Goal: Check status: Check status

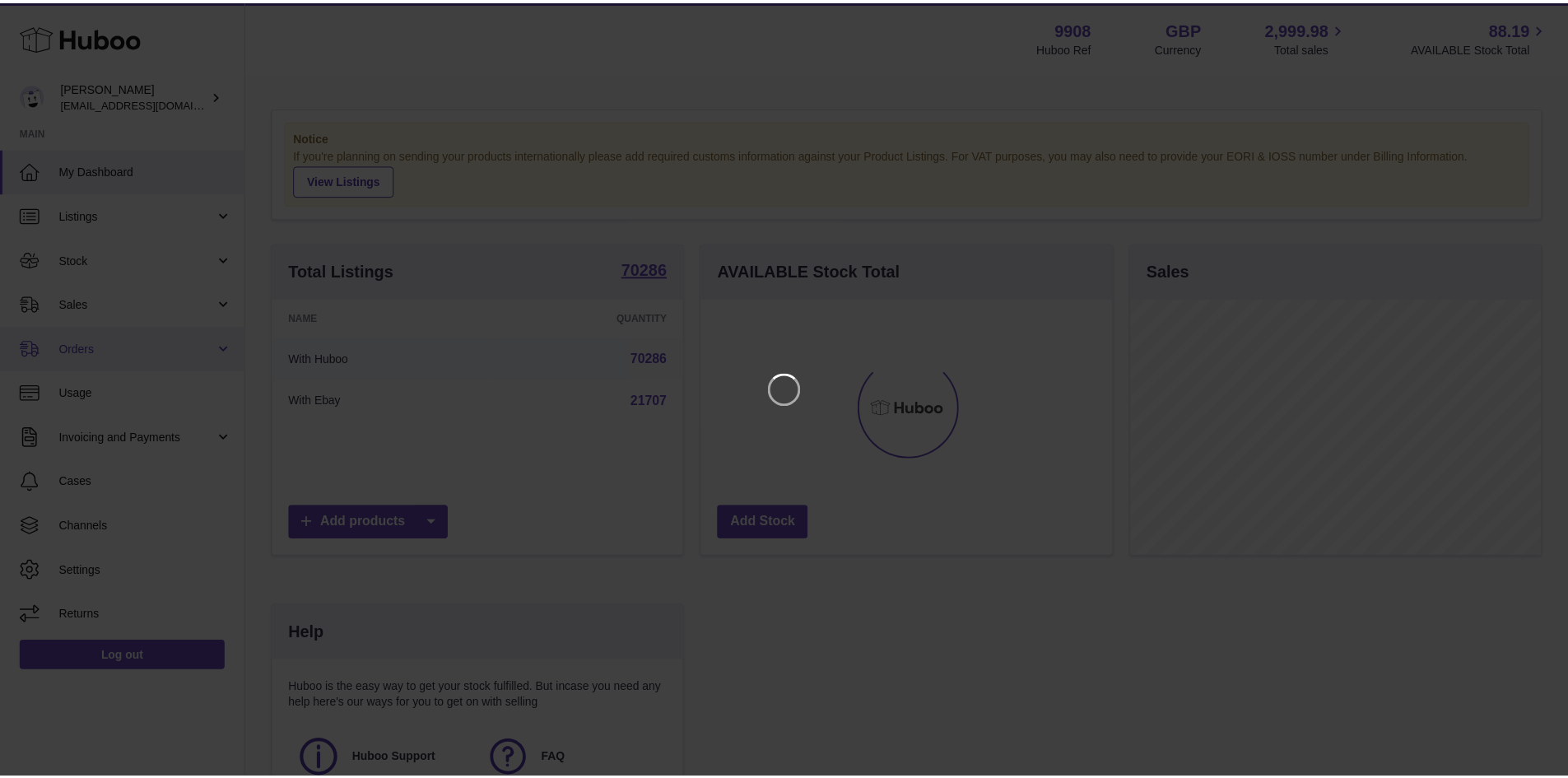
scroll to position [257, 415]
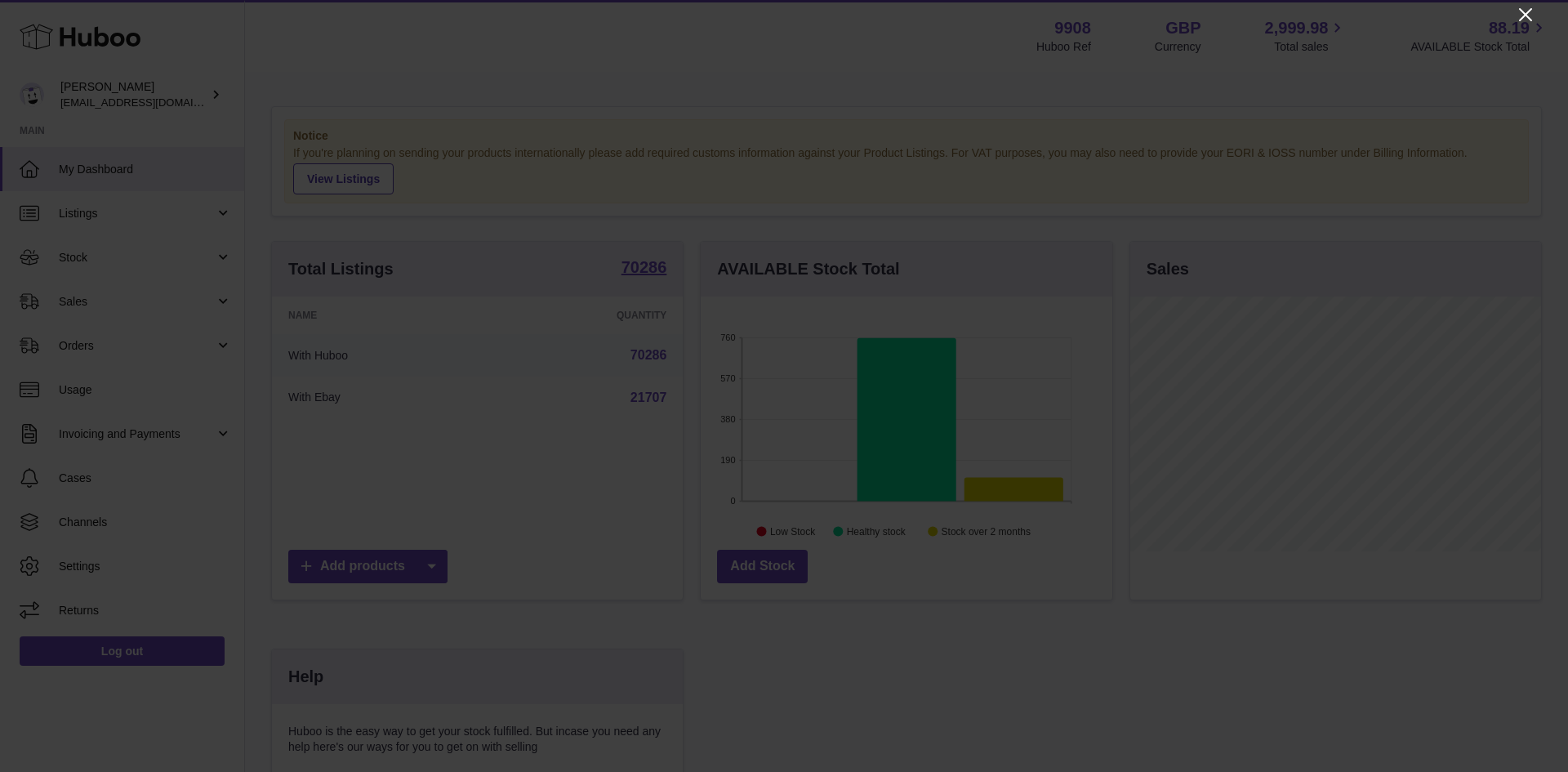
click at [1520, 14] on icon "Close" at bounding box center [1526, 14] width 20 height 20
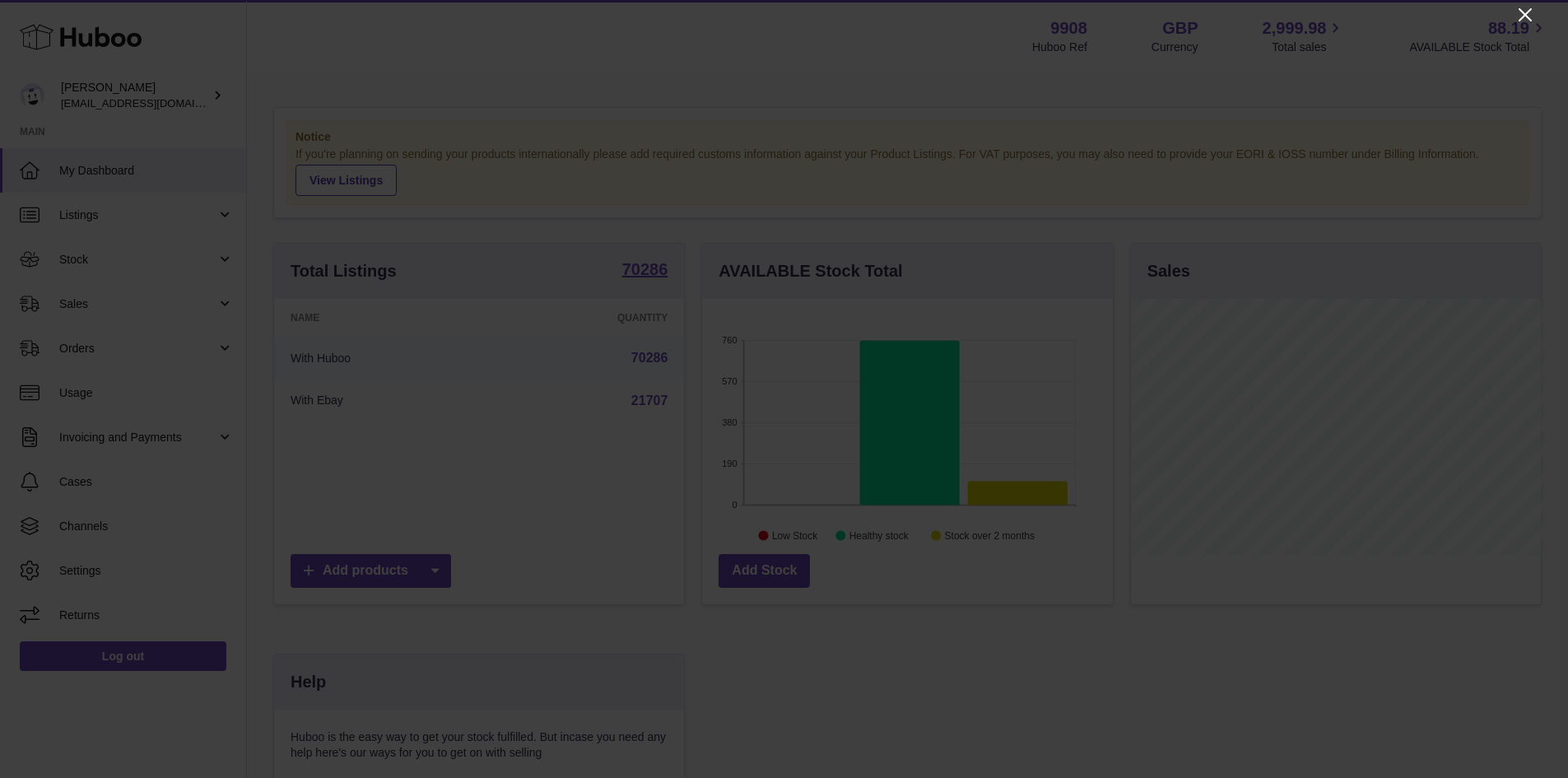
scroll to position [822935, 822457]
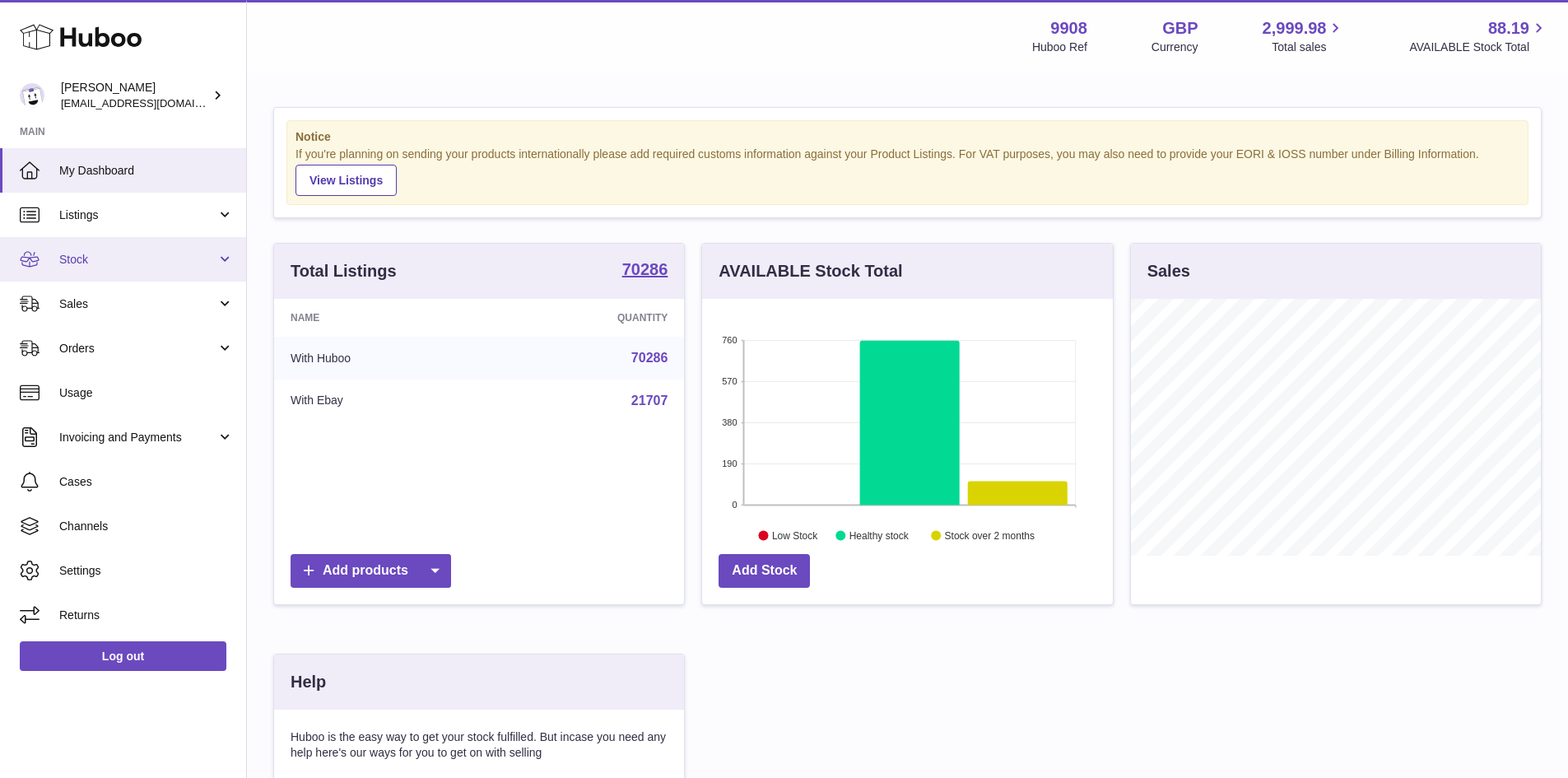
click at [123, 261] on span "Stock" at bounding box center [138, 259] width 157 height 15
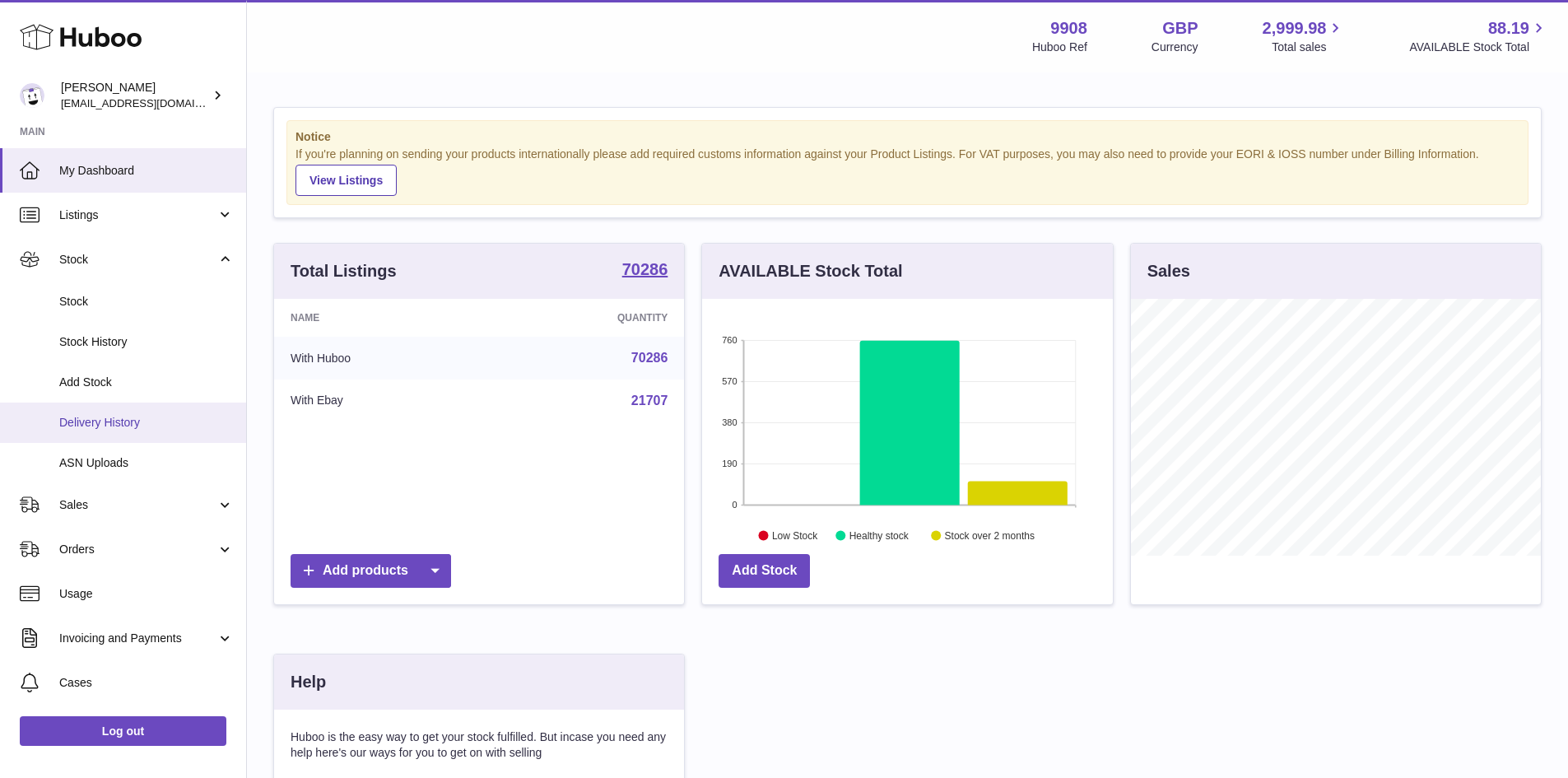
click at [142, 426] on span "Delivery History" at bounding box center [147, 422] width 175 height 15
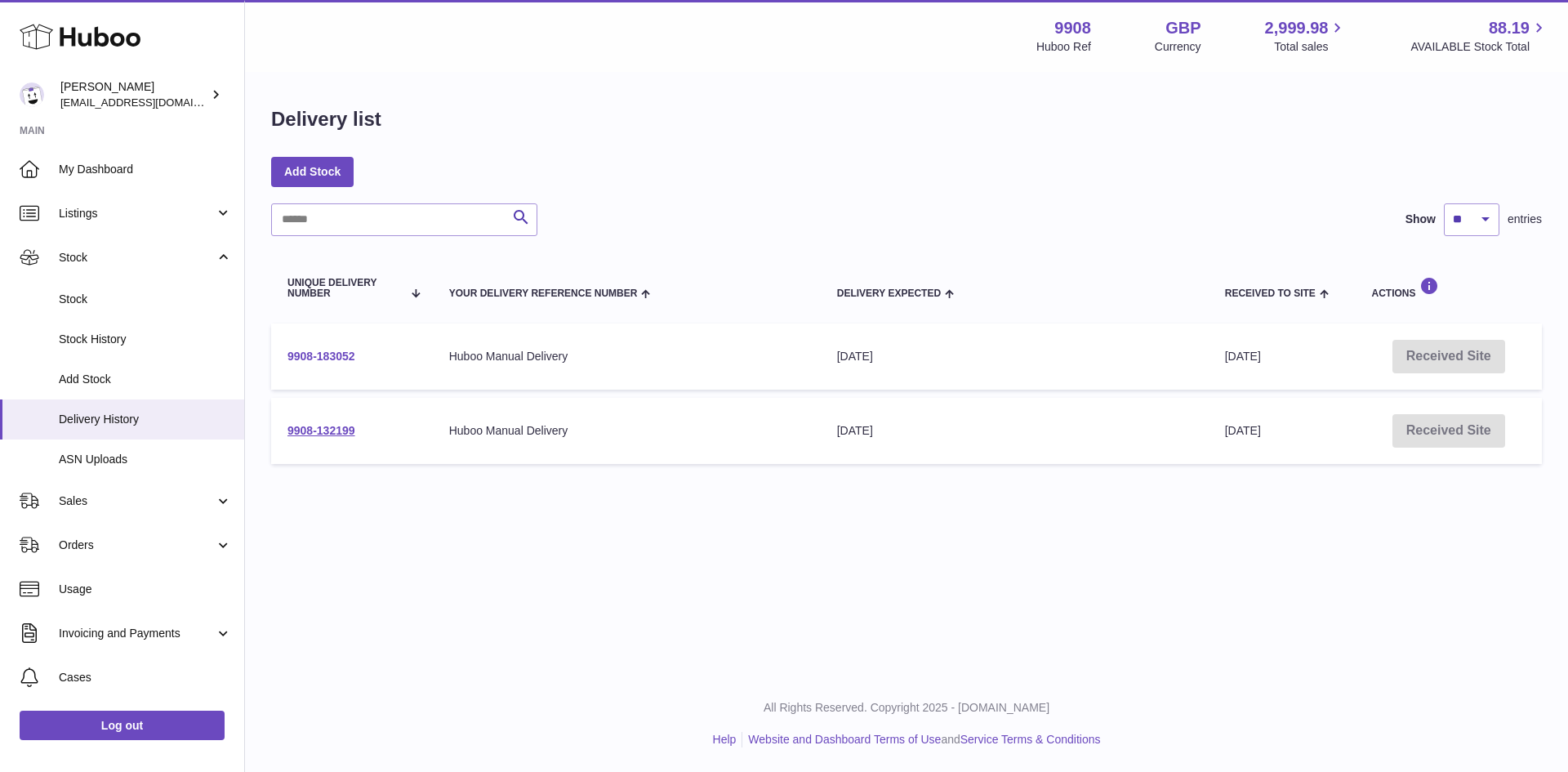
click at [355, 357] on link "9908-183052" at bounding box center [321, 356] width 68 height 13
click at [336, 428] on link "9908-132199" at bounding box center [321, 430] width 68 height 13
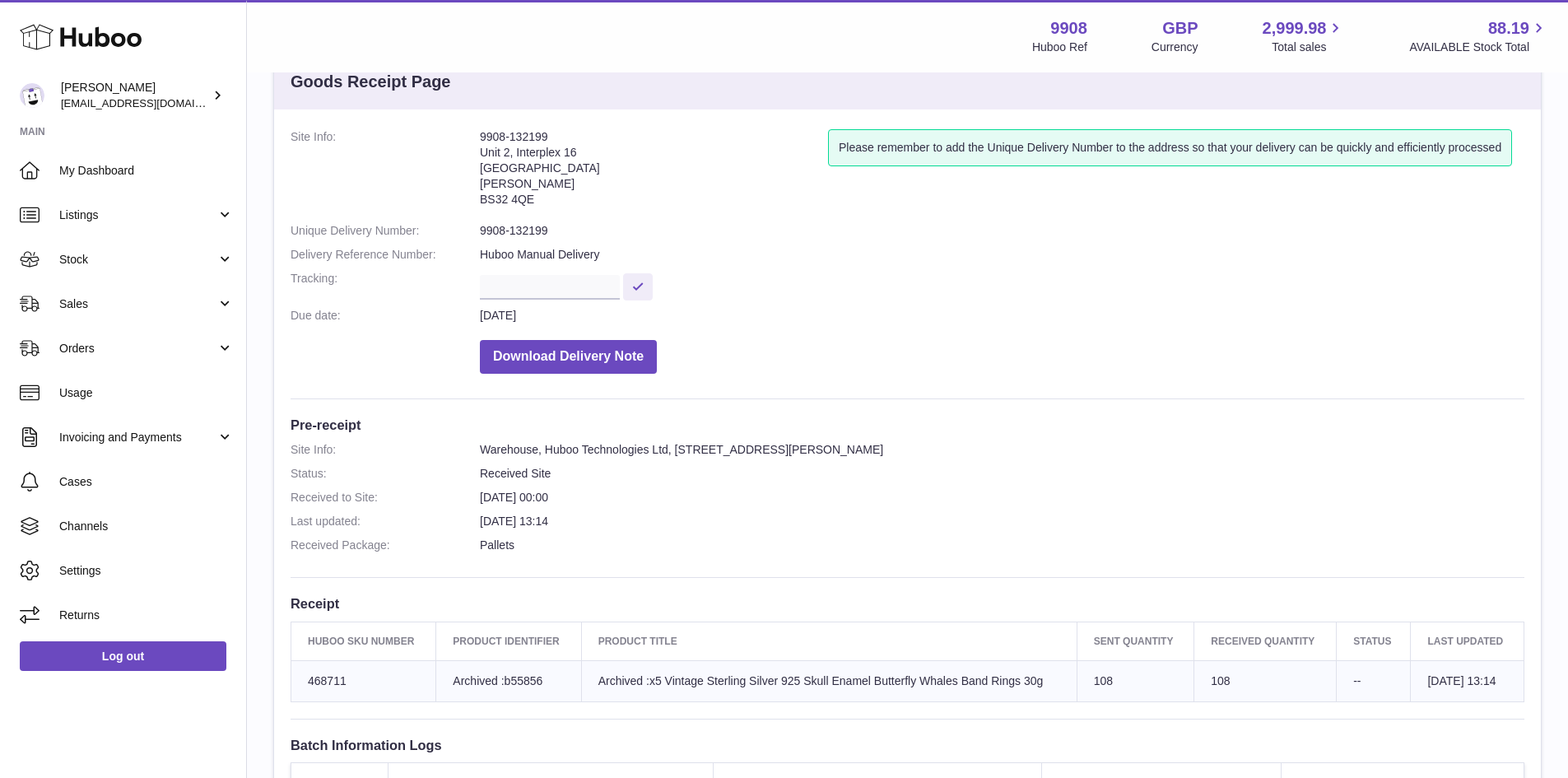
scroll to position [82, 0]
